Goal: Information Seeking & Learning: Check status

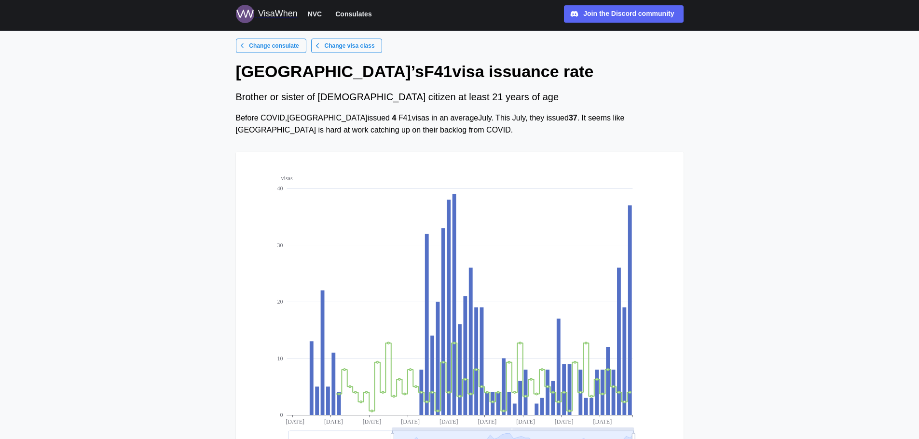
scroll to position [38, 0]
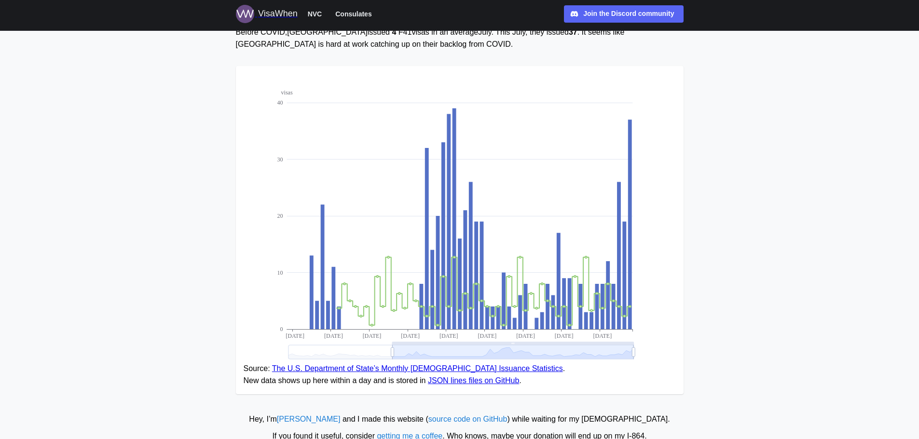
scroll to position [118, 0]
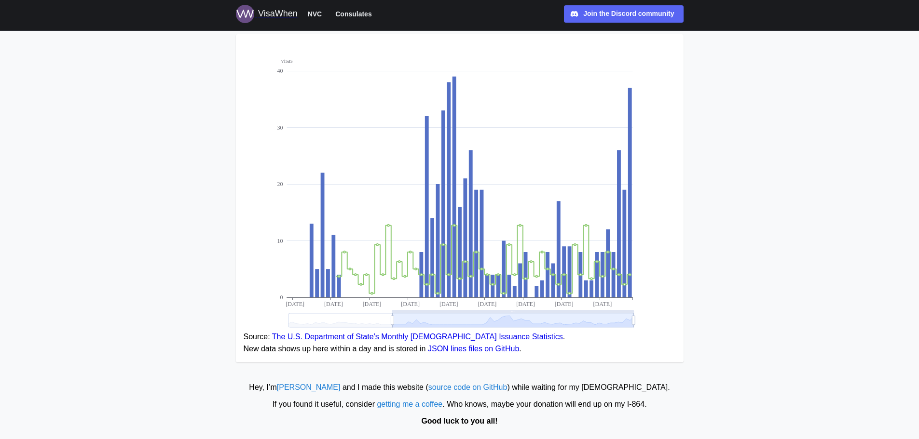
click at [433, 321] on icon at bounding box center [460, 321] width 345 height 14
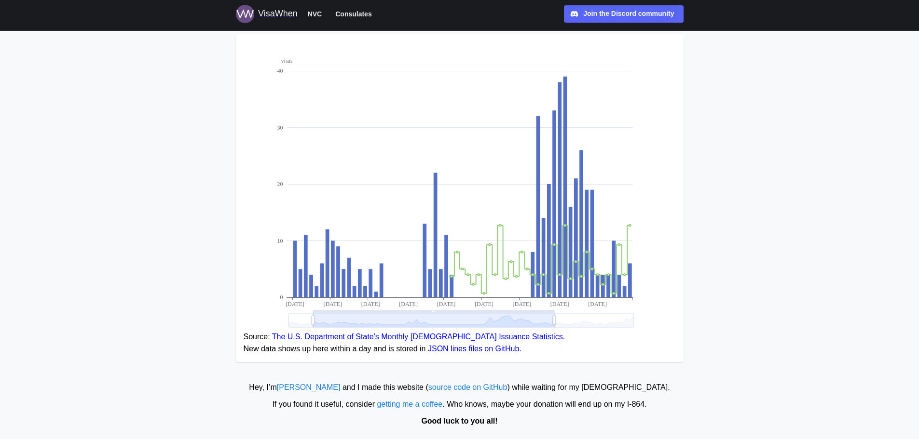
click at [490, 319] on icon at bounding box center [460, 321] width 345 height 14
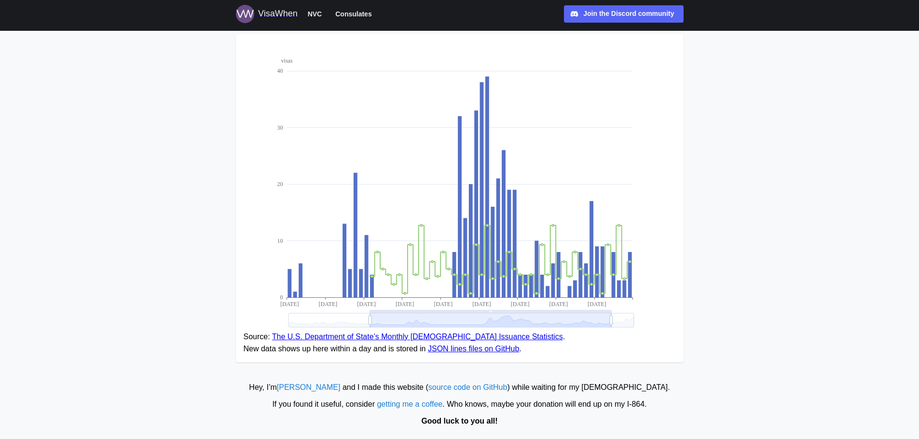
click at [598, 322] on icon at bounding box center [460, 321] width 345 height 14
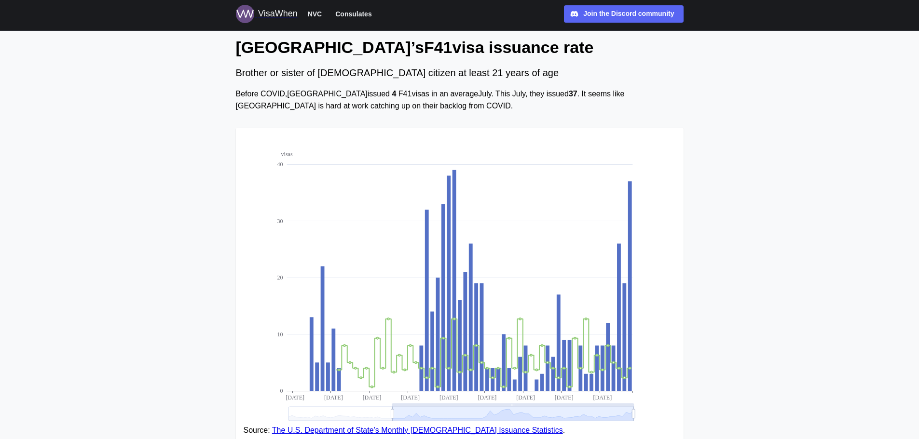
scroll to position [0, 0]
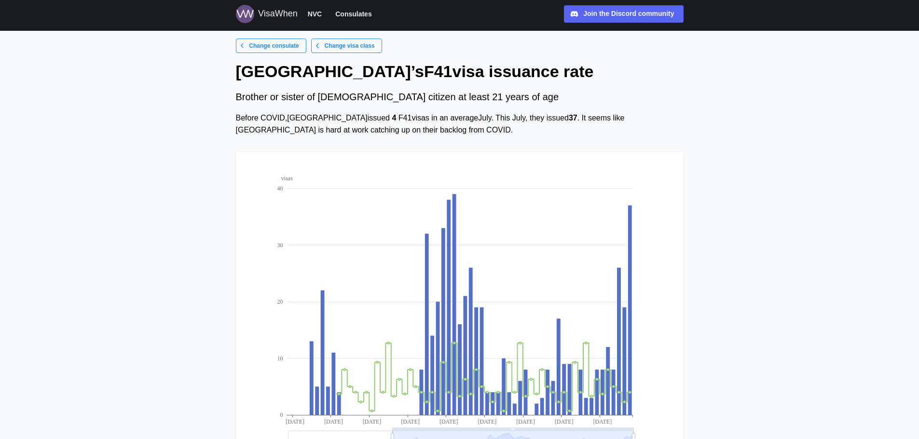
click at [331, 50] on span "Change visa class" at bounding box center [350, 46] width 50 height 14
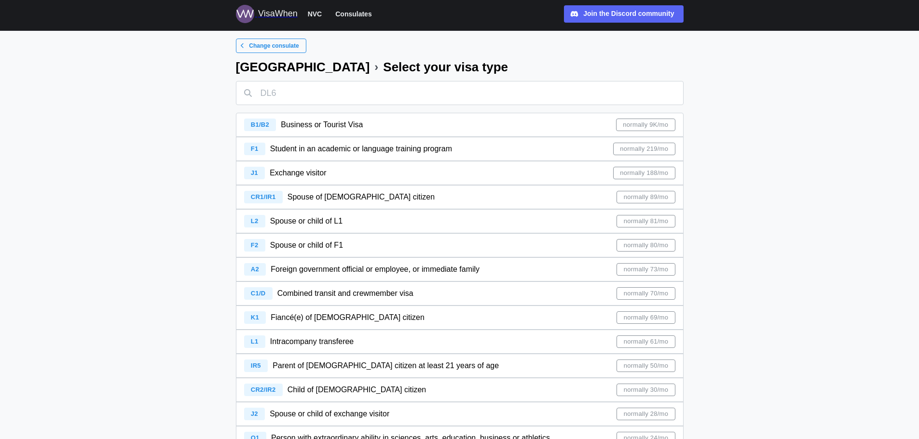
click at [250, 248] on div "F2" at bounding box center [254, 245] width 21 height 13
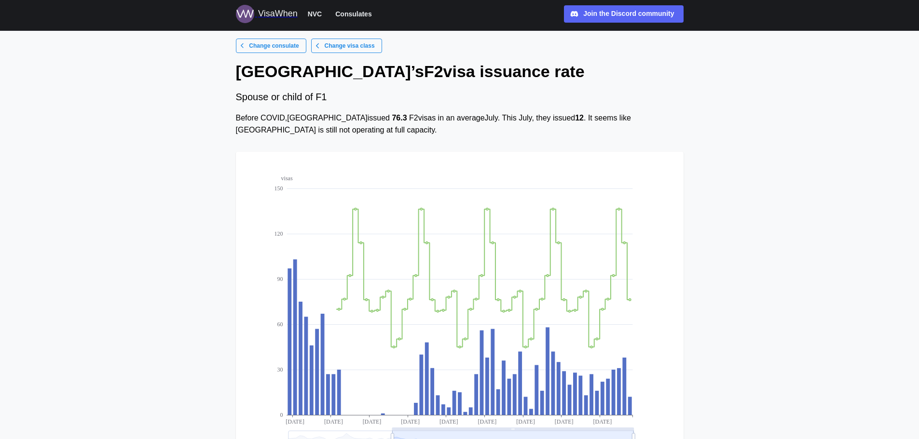
click at [313, 11] on span "NVC" at bounding box center [315, 14] width 14 height 12
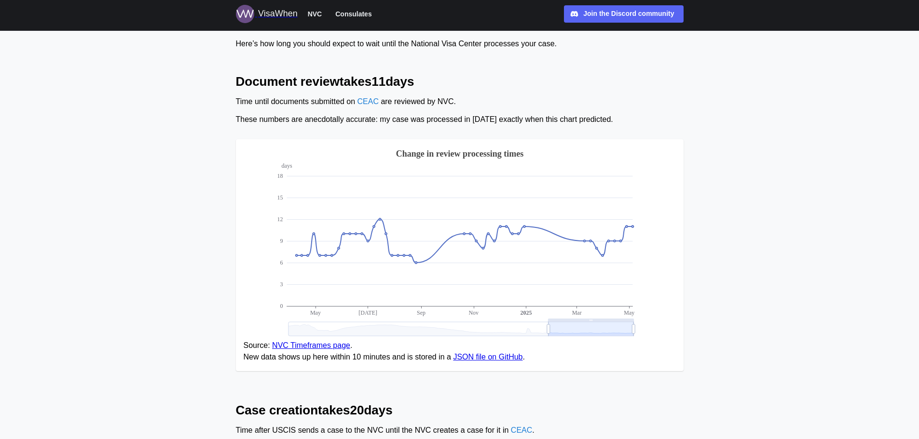
scroll to position [96, 0]
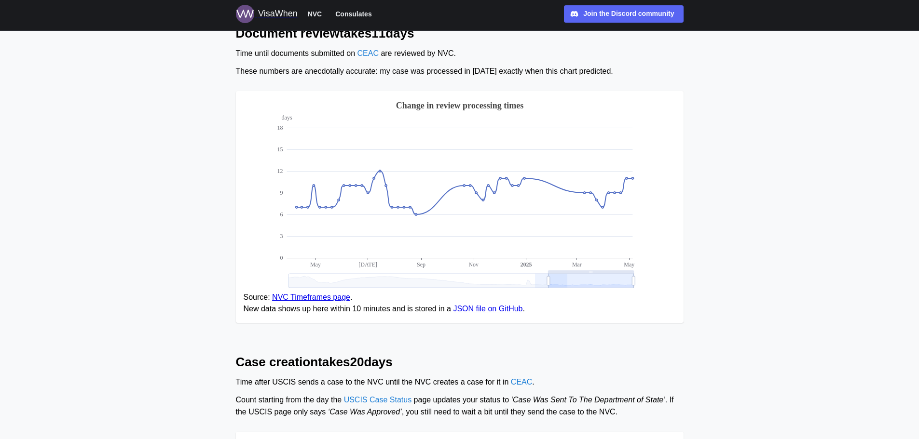
drag, startPoint x: 559, startPoint y: 280, endPoint x: 535, endPoint y: 276, distance: 25.0
click at [535, 276] on icon at bounding box center [460, 281] width 345 height 14
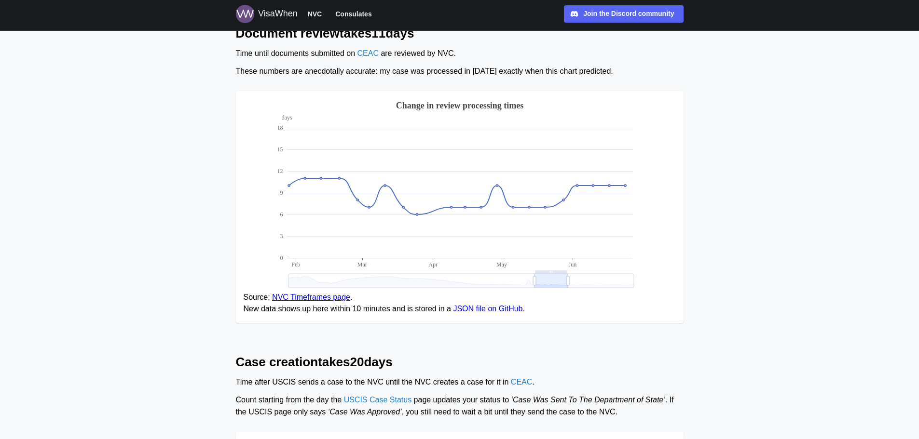
click at [605, 280] on icon at bounding box center [460, 281] width 345 height 14
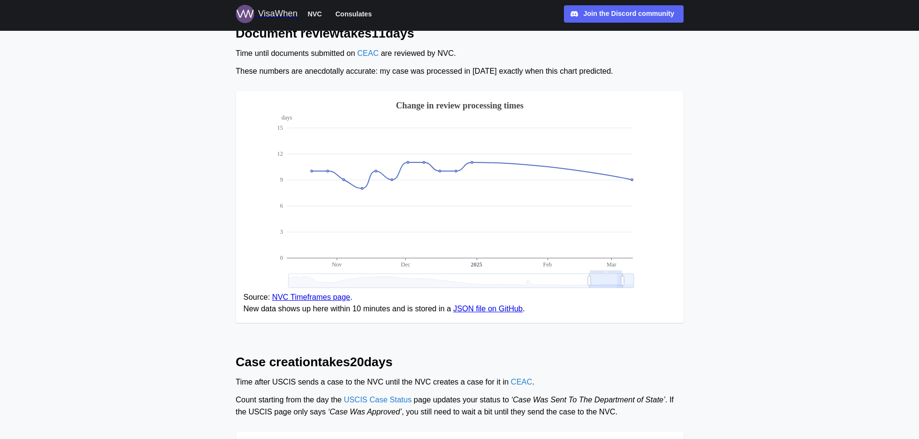
drag, startPoint x: 617, startPoint y: 282, endPoint x: 642, endPoint y: 278, distance: 25.9
click at [642, 278] on icon "days 0 3 6 9 12 [DATE] Dec Feb [DATE] Change in review processing times" at bounding box center [460, 195] width 432 height 193
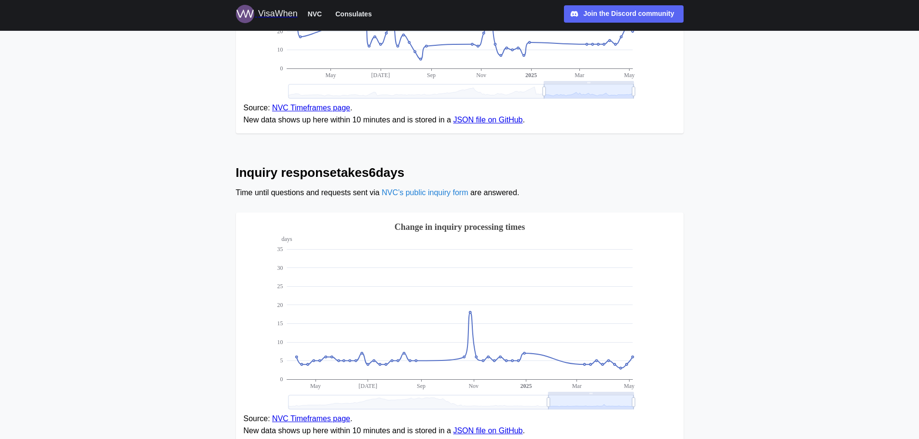
scroll to position [709, 0]
